Goal: Information Seeking & Learning: Understand process/instructions

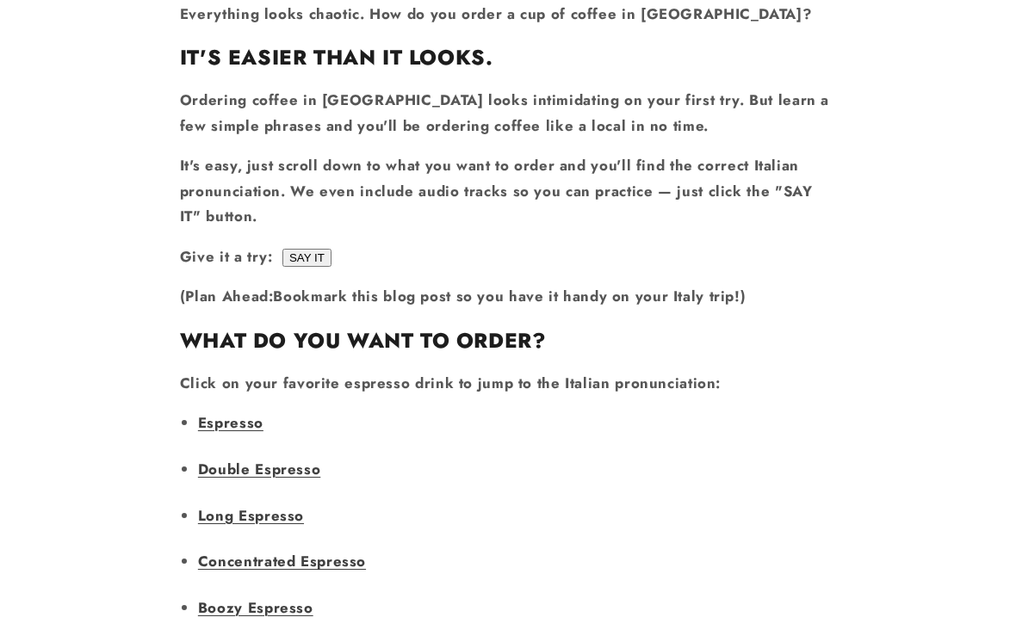
scroll to position [1013, 0]
click at [249, 505] on link "Long Espresso" at bounding box center [251, 515] width 106 height 21
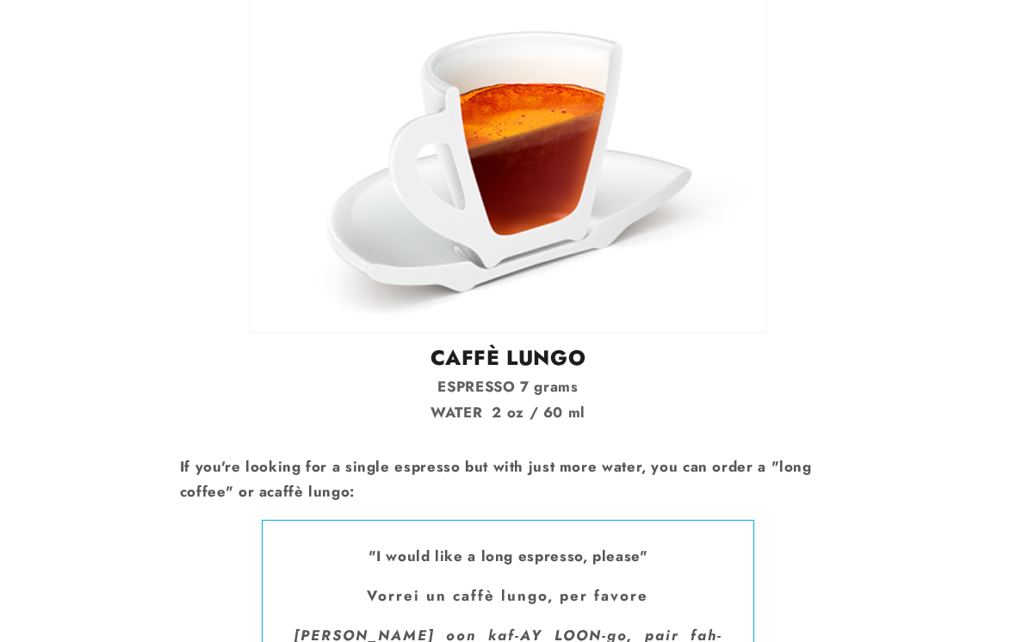
scroll to position [3873, 0]
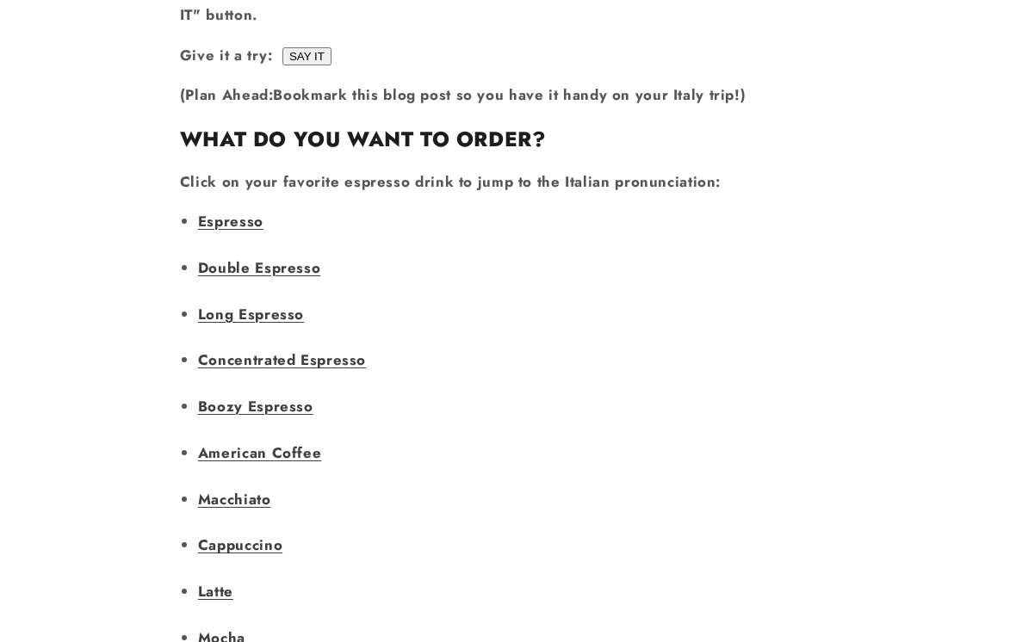
scroll to position [1215, 0]
click at [281, 442] on link "American Coffee" at bounding box center [259, 452] width 123 height 21
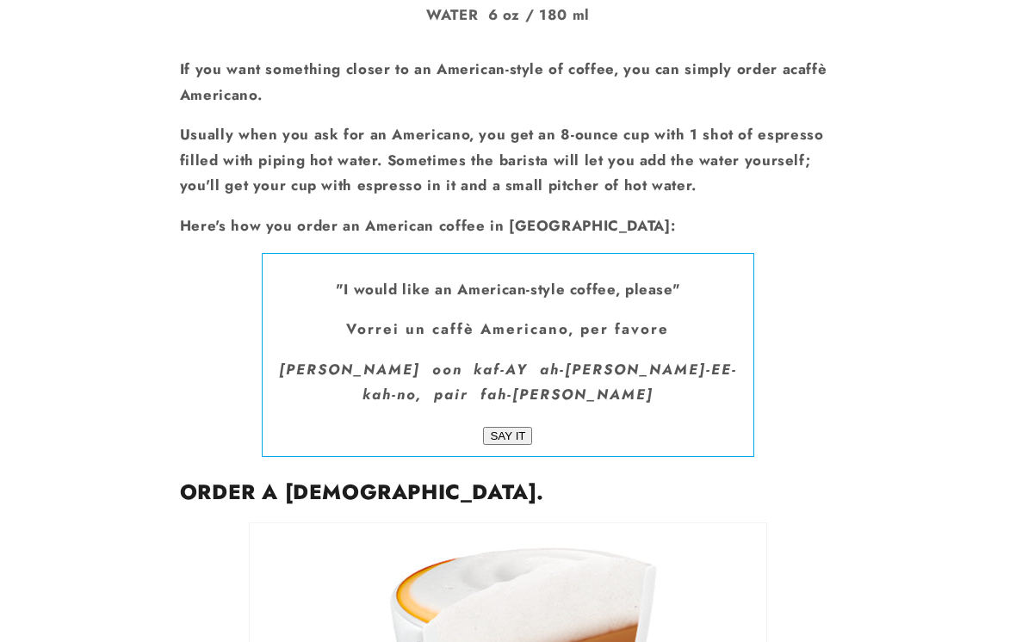
scroll to position [7346, 0]
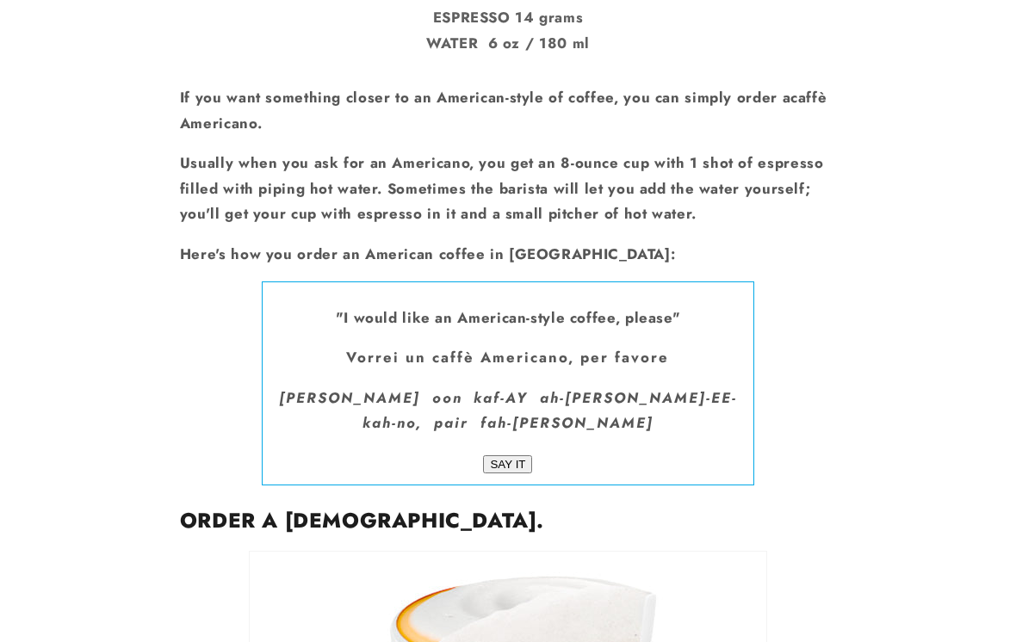
click at [511, 456] on input "SAY IT" at bounding box center [507, 465] width 49 height 18
click at [515, 456] on input "SAY IT" at bounding box center [507, 465] width 49 height 18
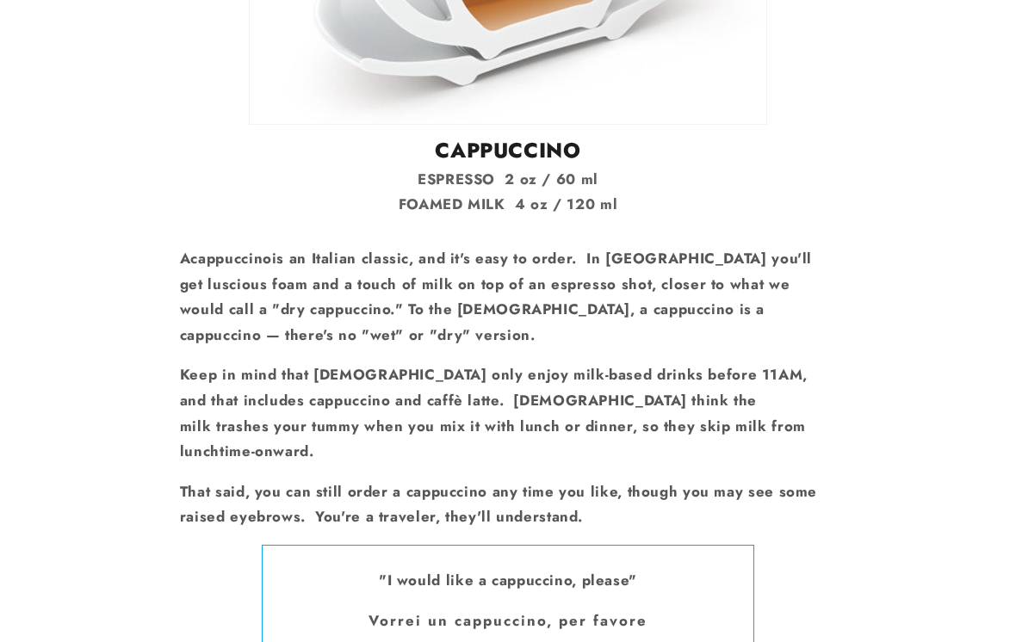
scroll to position [8119, 0]
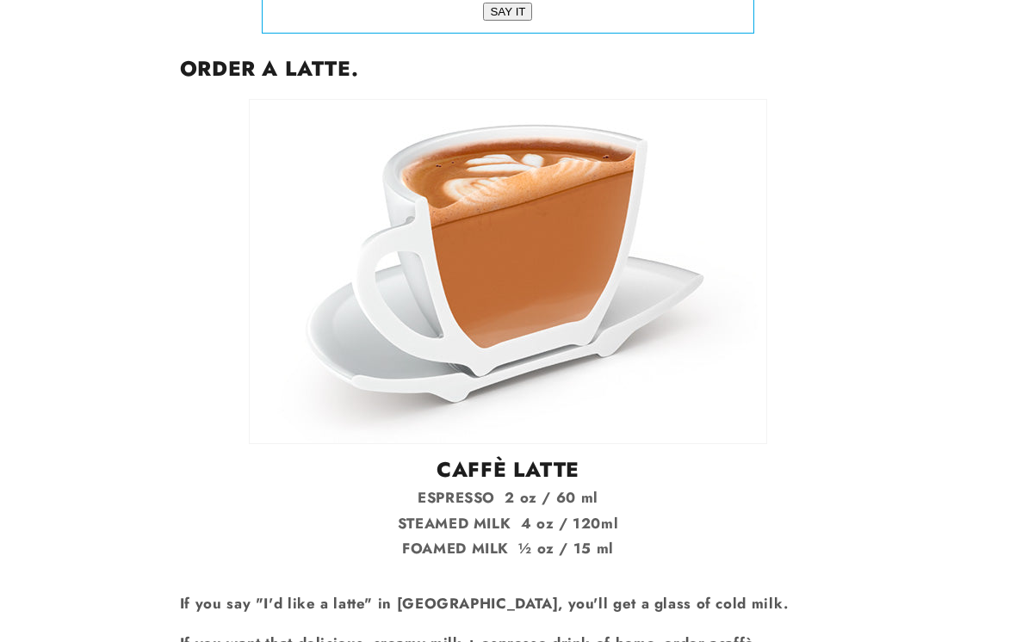
scroll to position [8835, 0]
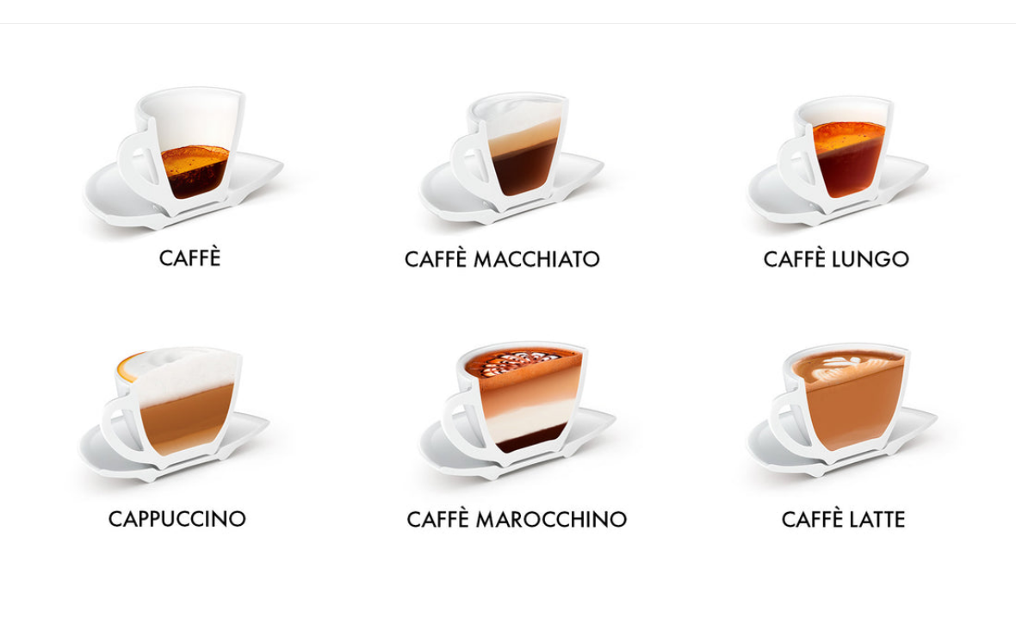
scroll to position [0, 0]
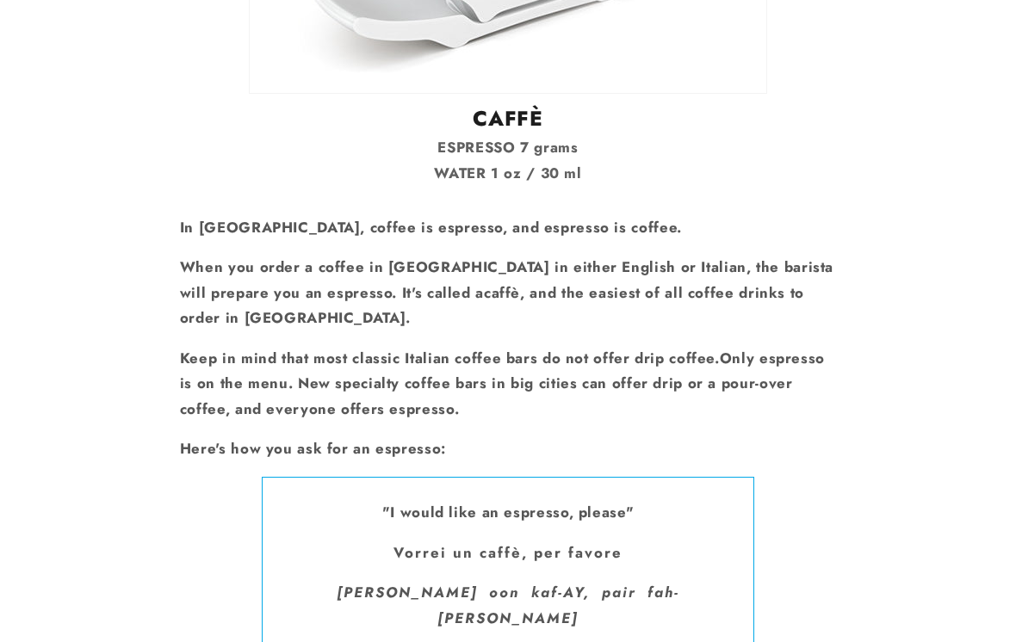
scroll to position [2270, 0]
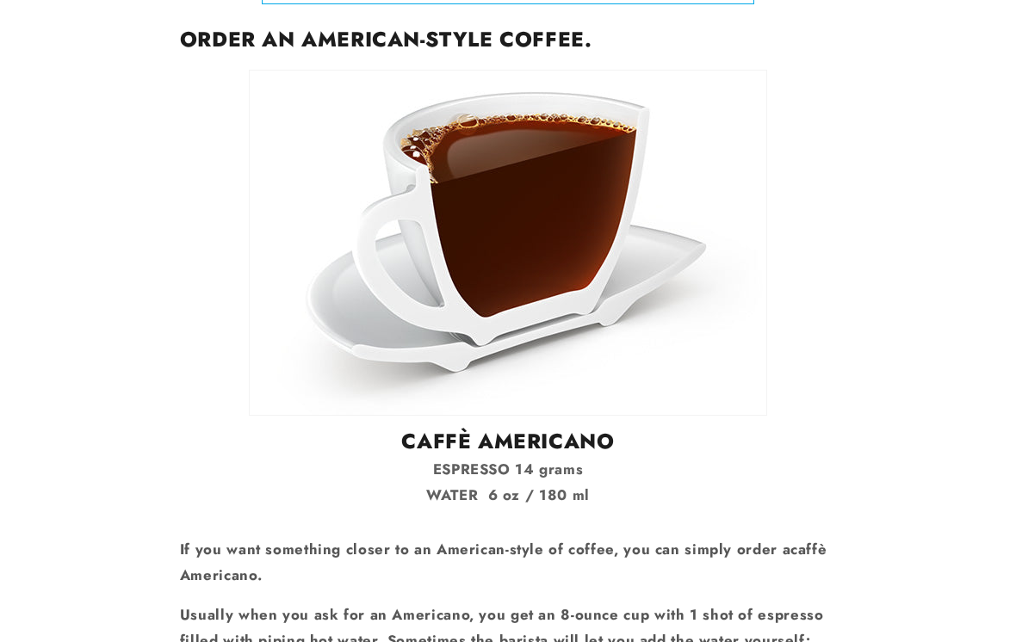
scroll to position [6909, 0]
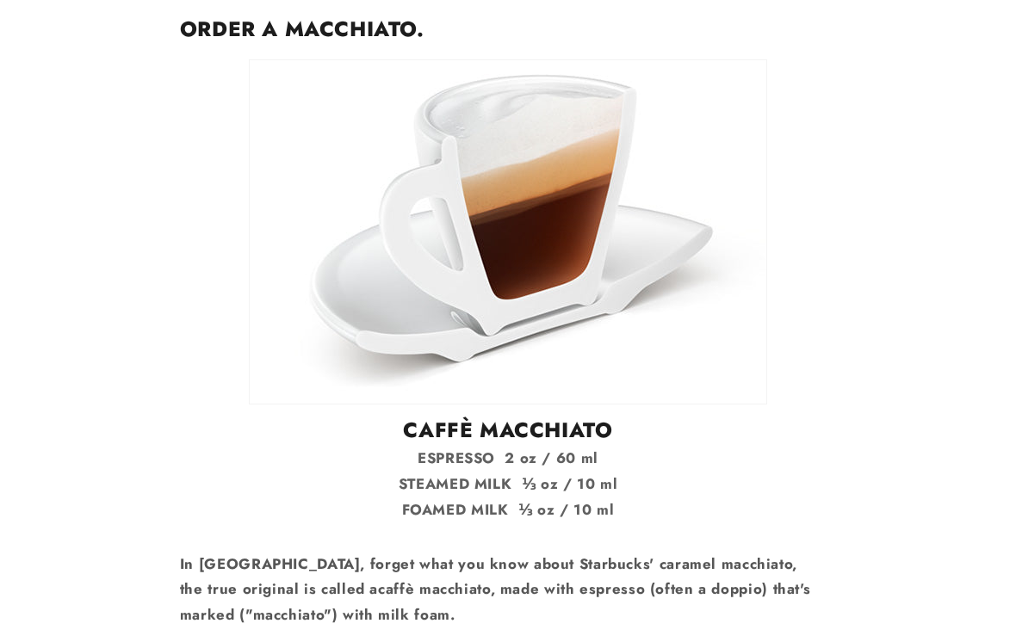
scroll to position [10700, 0]
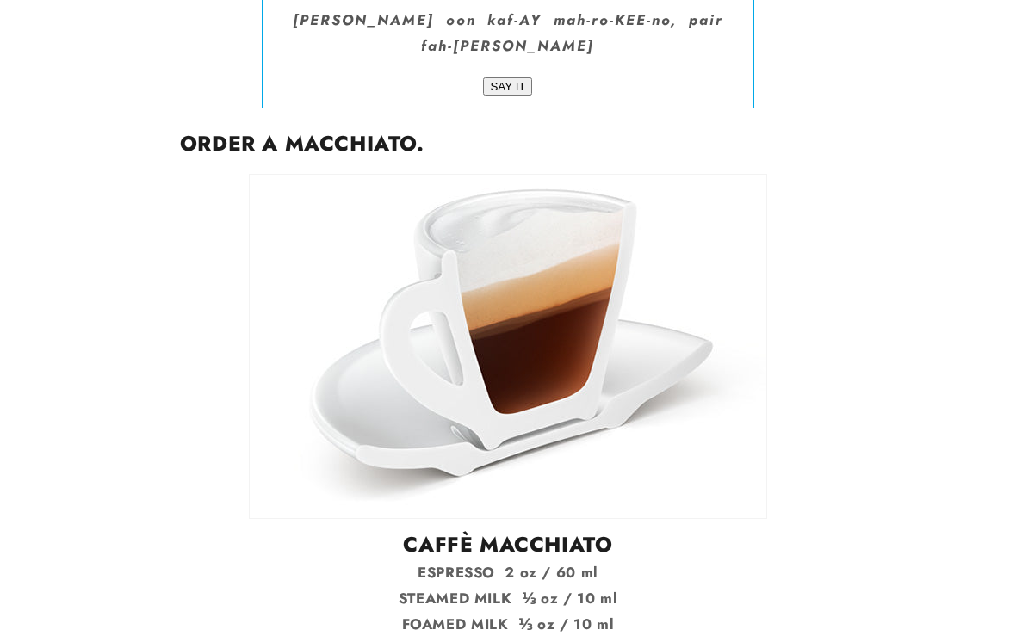
scroll to position [10560, 0]
